Goal: Task Accomplishment & Management: Manage account settings

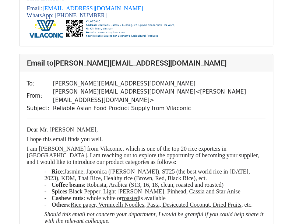
scroll to position [1622, 0]
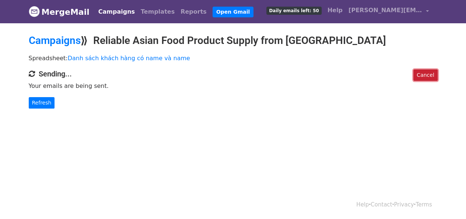
click at [425, 73] on link "Cancel" at bounding box center [426, 74] width 24 height 11
click at [427, 75] on link "Cancel" at bounding box center [426, 74] width 24 height 11
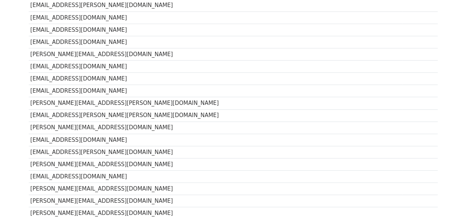
scroll to position [22, 0]
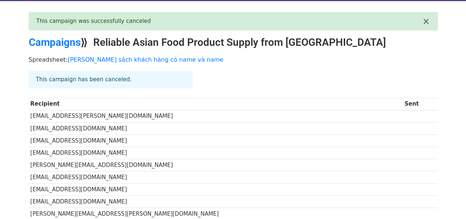
click at [63, 80] on div "This campaign has been canceled." at bounding box center [111, 79] width 164 height 17
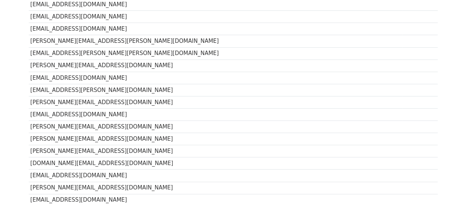
scroll to position [147, 0]
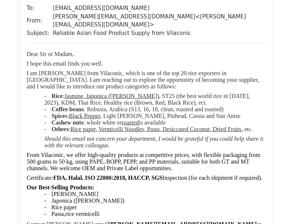
scroll to position [479, 0]
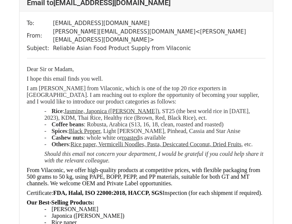
scroll to position [479, 0]
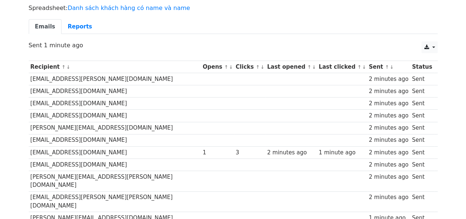
scroll to position [50, 0]
click at [76, 24] on link "Reports" at bounding box center [80, 27] width 37 height 15
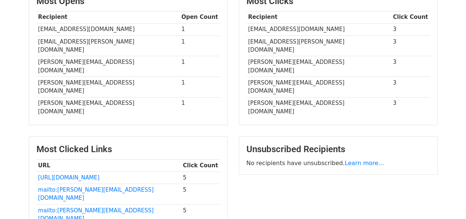
scroll to position [184, 0]
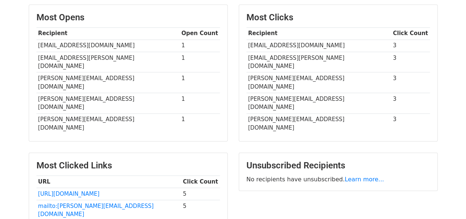
click at [380, 161] on div "Unsubscribed Recipients No recipients have unsubscribed. Learn more..." at bounding box center [338, 203] width 210 height 103
click at [96, 190] on link "https://wa.me/84342666758" at bounding box center [69, 193] width 62 height 7
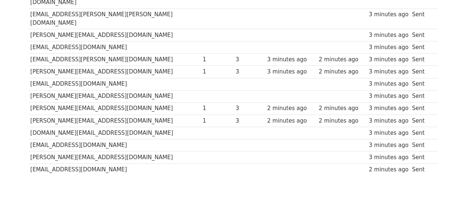
scroll to position [234, 0]
